Goal: Navigation & Orientation: Find specific page/section

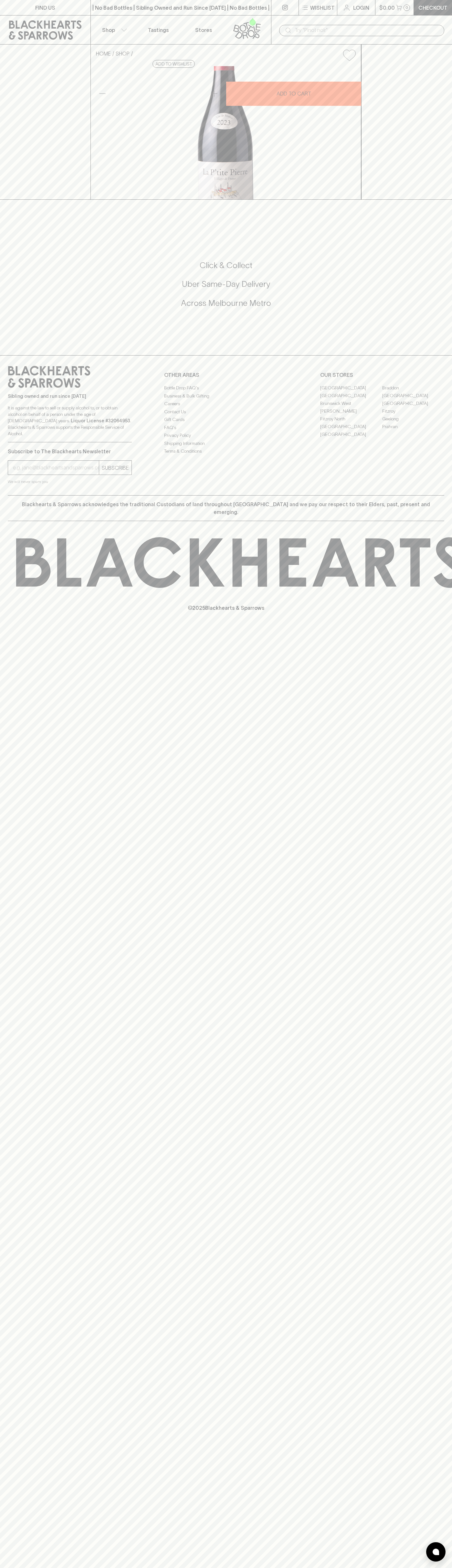
click at [351, 391] on link "[GEOGRAPHIC_DATA]" at bounding box center [351, 388] width 62 height 8
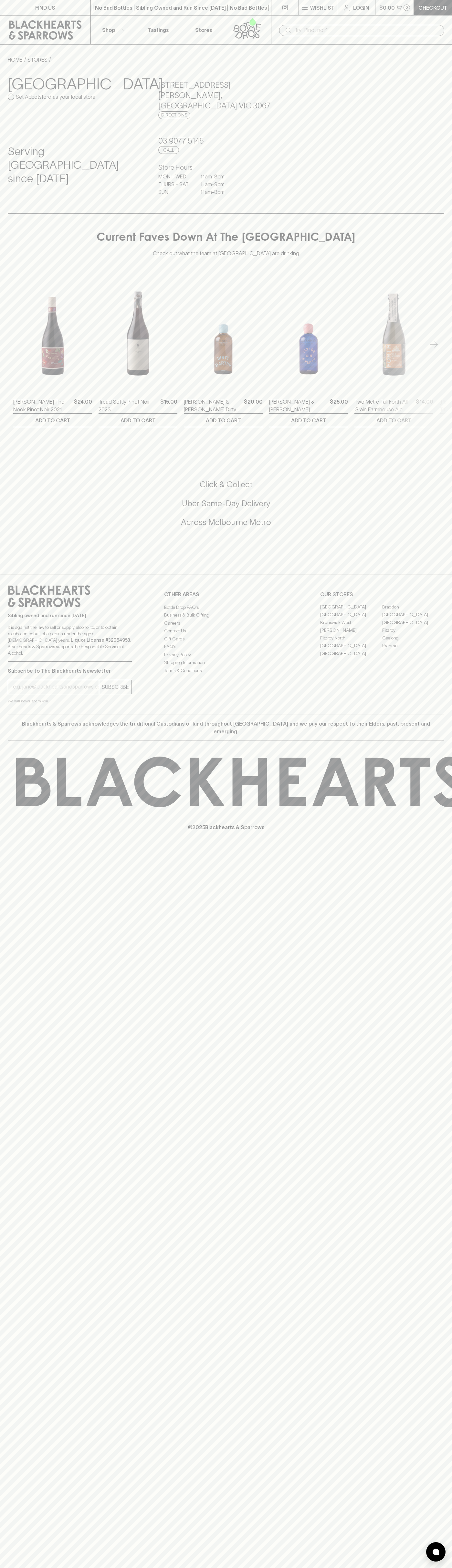
click at [450, 19] on div "​" at bounding box center [361, 30] width 181 height 29
click at [436, 232] on div "Current Faves Down At The Abbotsford Store Check out what the team at Abbotsfor…" at bounding box center [225, 245] width 442 height 26
click at [414, 1567] on html "FIND US | No Bad Bottles | Sibling Owned and Run Since 2006 | No Bad Bottles | …" at bounding box center [226, 784] width 452 height 1568
click at [19, 114] on div "Abbotsford Set Abbotsford as your local store" at bounding box center [76, 103] width 135 height 57
